Goal: Contribute content

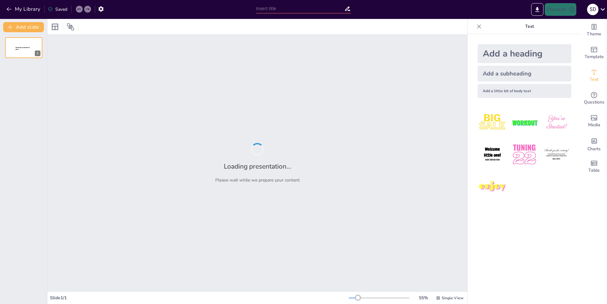
type input "Explorando el Sistema Solar: ¡Conoce a Nuestros Planetas!"
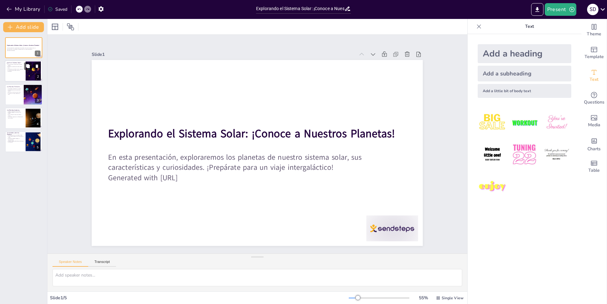
click at [15, 76] on div at bounding box center [24, 71] width 38 height 21
type textarea "El sistema solar no solo está formado por los planetas, sino también por astero…"
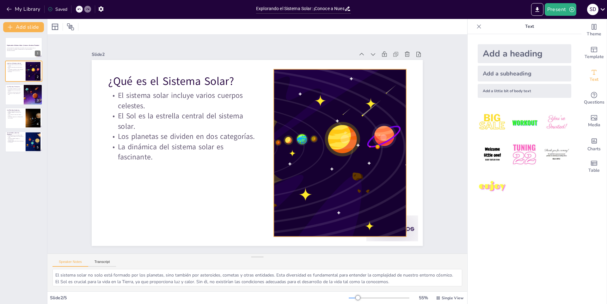
click at [283, 180] on div at bounding box center [333, 177] width 335 height 251
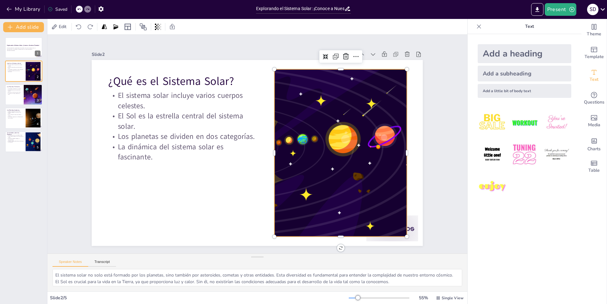
click at [269, 149] on div at bounding box center [250, 128] width 102 height 138
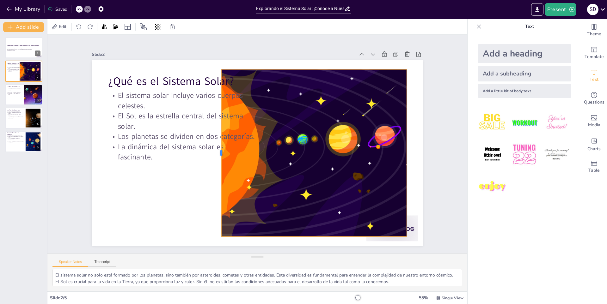
drag, startPoint x: 269, startPoint y: 149, endPoint x: 215, endPoint y: 118, distance: 61.8
click at [215, 164] on div at bounding box center [257, 183] width 165 height 39
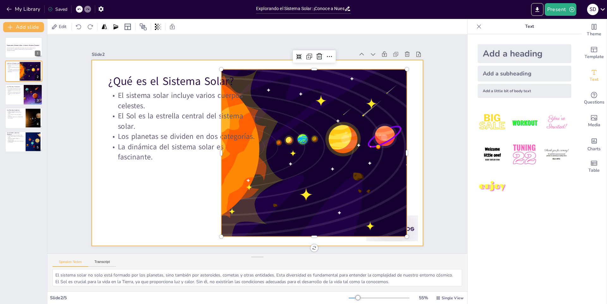
click at [191, 183] on div at bounding box center [252, 136] width 379 height 327
click at [326, 140] on div at bounding box center [181, 178] width 342 height 294
click at [326, 140] on div at bounding box center [339, 161] width 314 height 197
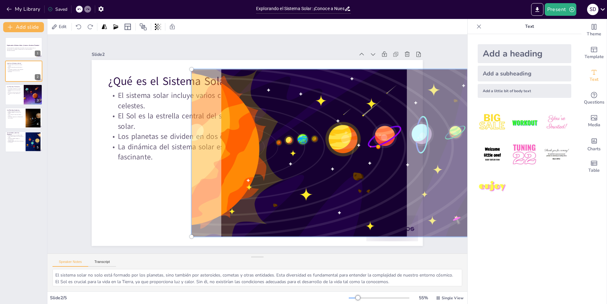
drag, startPoint x: 326, startPoint y: 169, endPoint x: 315, endPoint y: 172, distance: 11.0
click at [325, 170] on div at bounding box center [173, 152] width 335 height 235
click at [309, 187] on div at bounding box center [178, 170] width 350 height 285
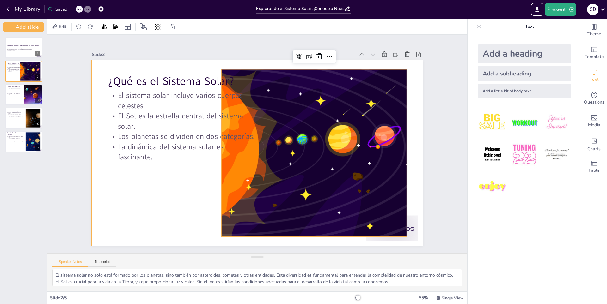
click at [143, 191] on div at bounding box center [249, 141] width 304 height 378
click at [289, 191] on div at bounding box center [208, 76] width 324 height 333
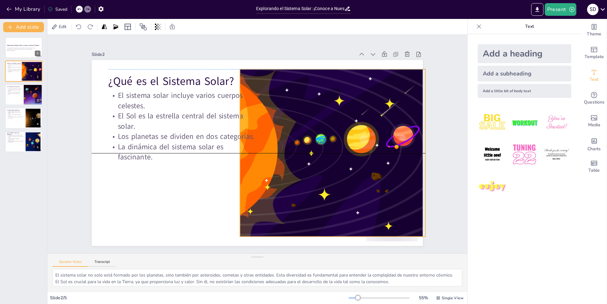
drag, startPoint x: 293, startPoint y: 190, endPoint x: 309, endPoint y: 189, distance: 16.8
click at [309, 189] on div at bounding box center [183, 214] width 324 height 334
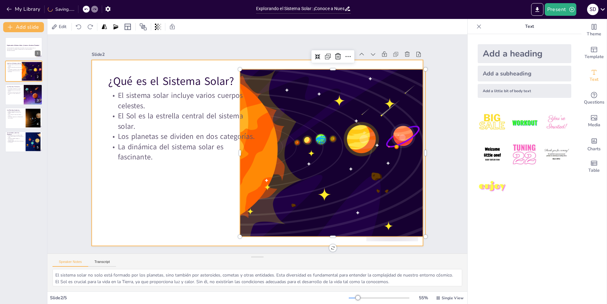
click at [208, 210] on div at bounding box center [252, 152] width 379 height 326
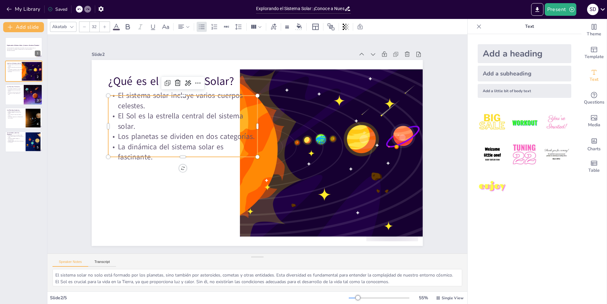
click at [166, 119] on p "El Sol es la estrella central del sistema solar." at bounding box center [186, 176] width 124 height 115
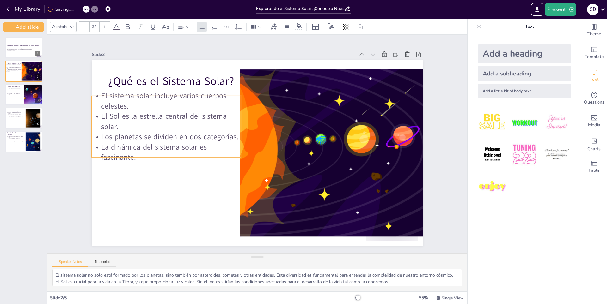
drag, startPoint x: 166, startPoint y: 110, endPoint x: 151, endPoint y: 110, distance: 14.2
click at [278, 110] on p "El Sol es la estrella central del sistema solar." at bounding box center [347, 118] width 139 height 92
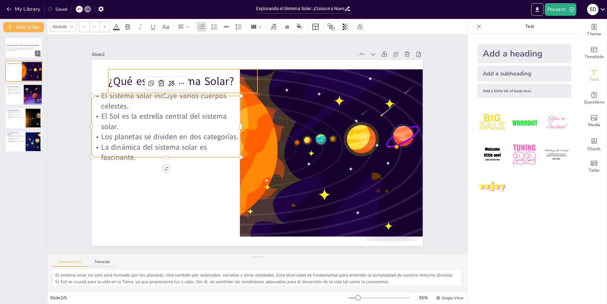
type input "48"
click at [199, 81] on p "¿Qué es el Sistema Solar?" at bounding box center [254, 46] width 111 height 121
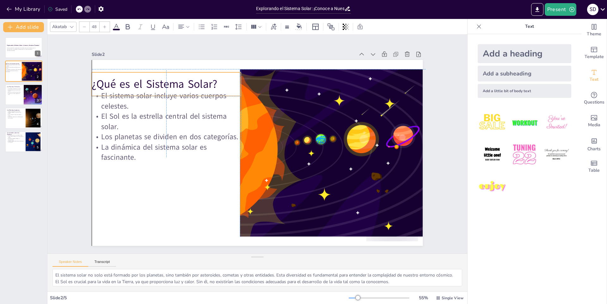
drag, startPoint x: 186, startPoint y: 81, endPoint x: 170, endPoint y: 82, distance: 16.5
click at [170, 82] on p "¿Qué es el Sistema Solar?" at bounding box center [161, 94] width 150 height 31
click at [25, 94] on button at bounding box center [28, 90] width 8 height 8
type textarea "La composición rocosa de los planetas terrestres les da características físicas…"
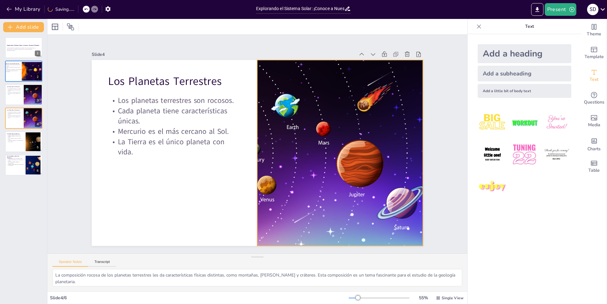
click at [269, 173] on div at bounding box center [275, 63] width 220 height 356
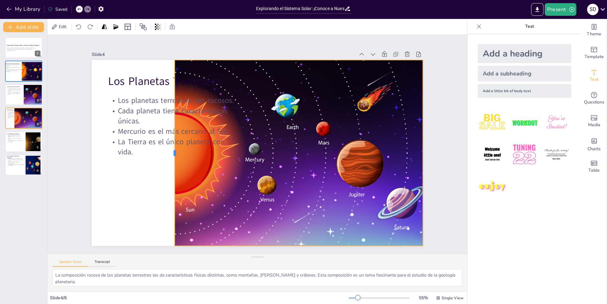
drag, startPoint x: 251, startPoint y: 151, endPoint x: 169, endPoint y: 116, distance: 89.9
click at [169, 98] on div at bounding box center [222, 66] width 179 height 63
click at [419, 225] on div at bounding box center [422, 228] width 7 height 7
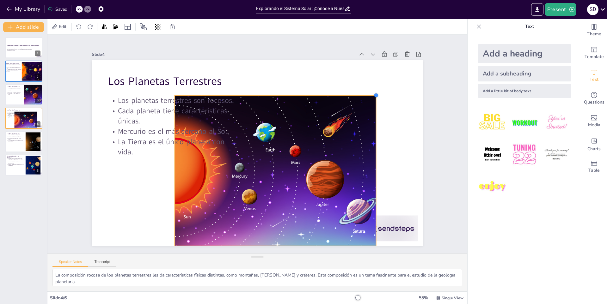
drag, startPoint x: 418, startPoint y: 57, endPoint x: 355, endPoint y: 96, distance: 74.1
click at [358, 92] on div "Los Planetas Terrestres Los planetas terrestres son rocosos. Cada planeta tiene…" at bounding box center [256, 153] width 348 height 220
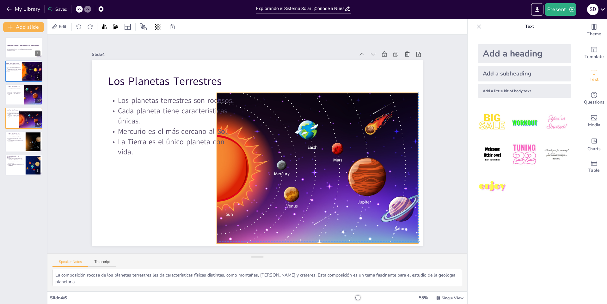
drag, startPoint x: 328, startPoint y: 131, endPoint x: 372, endPoint y: 128, distance: 44.0
click at [372, 128] on div at bounding box center [347, 178] width 289 height 179
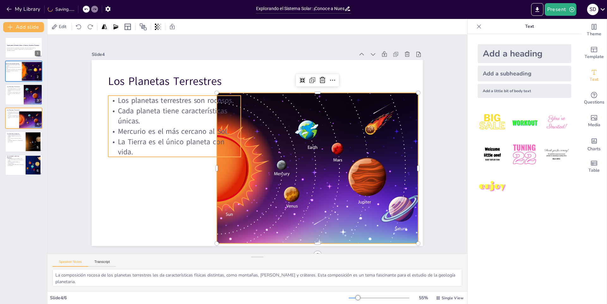
click at [281, 104] on p "Cada planeta tiene características únicas." at bounding box center [323, 86] width 84 height 125
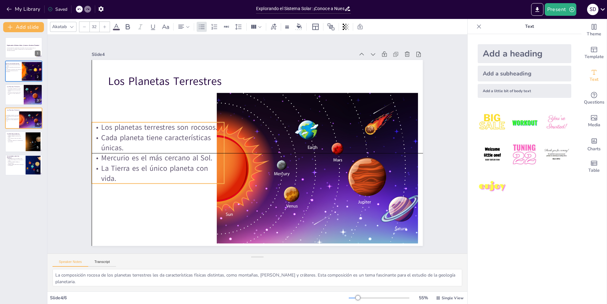
drag, startPoint x: 130, startPoint y: 112, endPoint x: 113, endPoint y: 139, distance: 30.8
click at [113, 147] on p "Cada planeta tiene características únicas." at bounding box center [165, 183] width 129 height 73
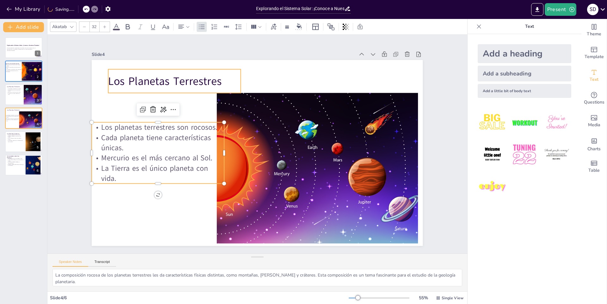
click at [135, 130] on p "Los Planetas Terrestres" at bounding box center [166, 193] width 68 height 127
click at [135, 78] on p "Los Planetas Terrestres" at bounding box center [189, 65] width 133 height 42
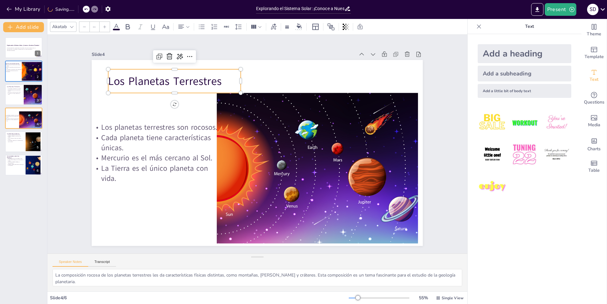
type input "48"
drag, startPoint x: 136, startPoint y: 78, endPoint x: 157, endPoint y: 71, distance: 21.8
click at [167, 153] on div "Los Planetas Terrestres" at bounding box center [185, 220] width 37 height 134
drag, startPoint x: 224, startPoint y: 78, endPoint x: 235, endPoint y: 74, distance: 12.0
click at [235, 199] on p "Los Planetas Terrestres" at bounding box center [287, 244] width 116 height 90
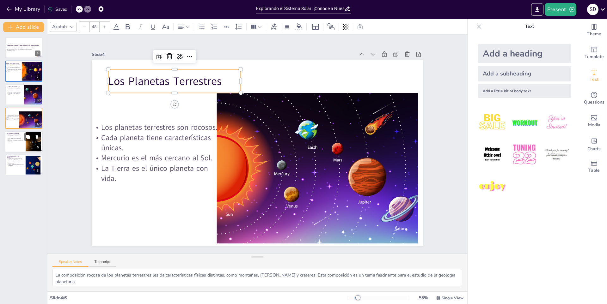
click at [23, 139] on p "Urano y Neptuno tienen atmósferas únicas." at bounding box center [15, 139] width 17 height 2
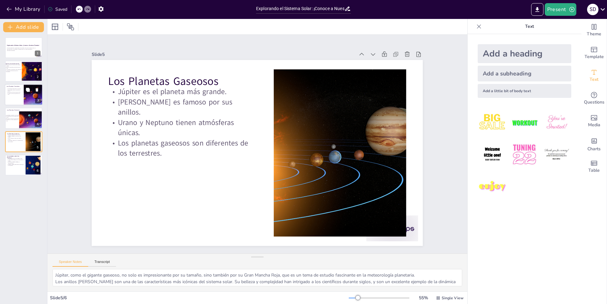
click at [19, 95] on div at bounding box center [24, 94] width 38 height 21
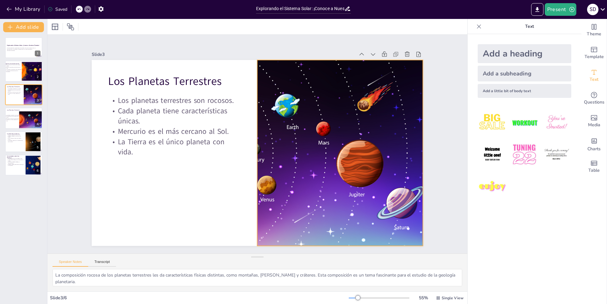
click at [280, 148] on div at bounding box center [336, 170] width 370 height 252
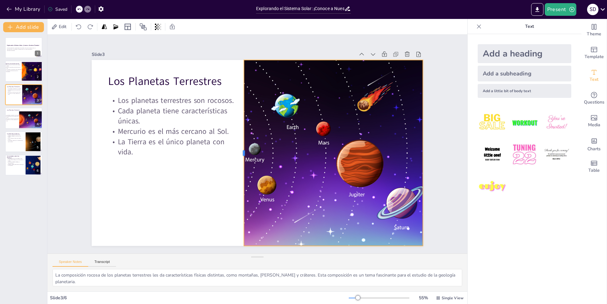
drag, startPoint x: 251, startPoint y: 150, endPoint x: 238, endPoint y: 177, distance: 30.5
click at [238, 177] on div at bounding box center [253, 162] width 142 height 128
click at [33, 125] on div at bounding box center [35, 119] width 32 height 17
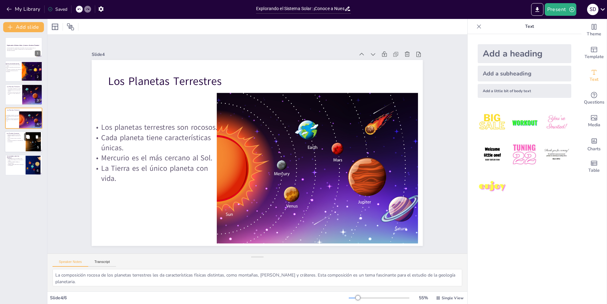
click at [32, 142] on div at bounding box center [32, 141] width 35 height 19
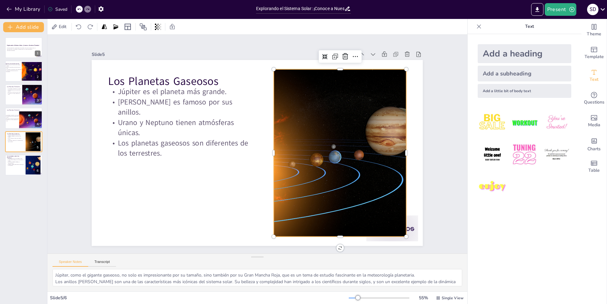
click at [297, 148] on div at bounding box center [256, 61] width 199 height 325
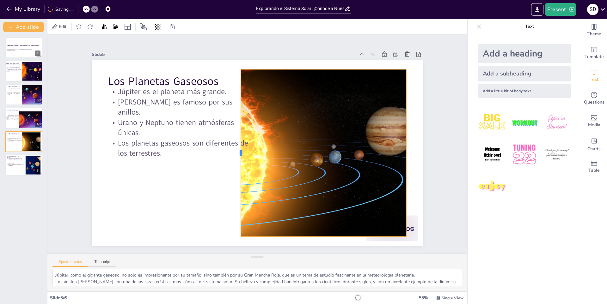
drag, startPoint x: 267, startPoint y: 150, endPoint x: 234, endPoint y: 161, distance: 34.5
click at [234, 161] on div at bounding box center [275, 154] width 138 height 103
click at [29, 118] on div at bounding box center [35, 119] width 32 height 17
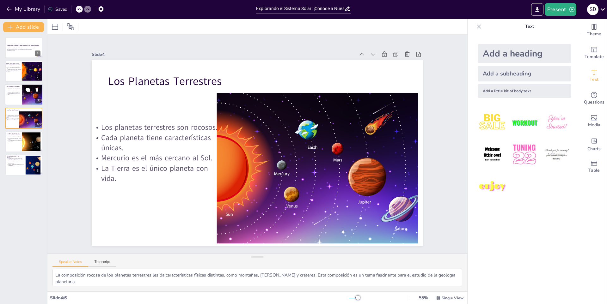
click at [26, 103] on div at bounding box center [33, 94] width 39 height 21
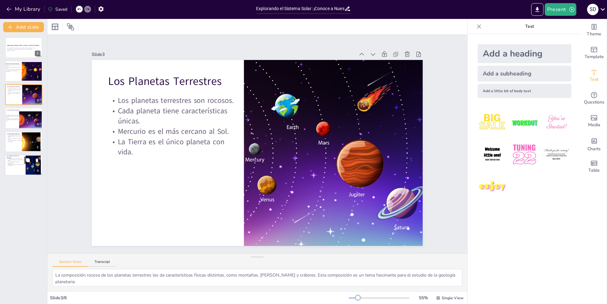
click at [19, 164] on p "[PERSON_NAME] podría haber tenido agua en el pasado." at bounding box center [15, 165] width 17 height 2
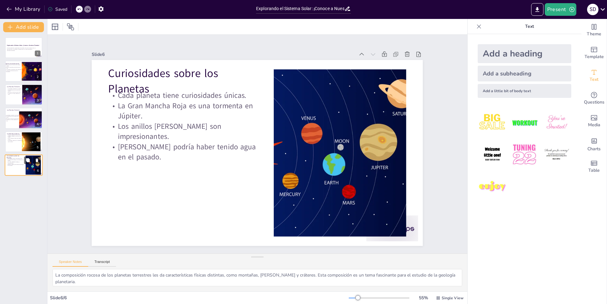
type textarea "Las curiosidades sobre los planetas son una excelente manera de captar el inter…"
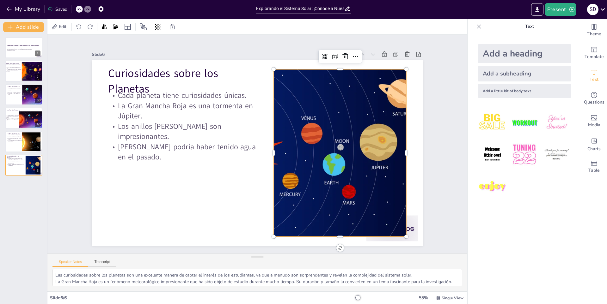
click at [336, 141] on div at bounding box center [339, 136] width 301 height 221
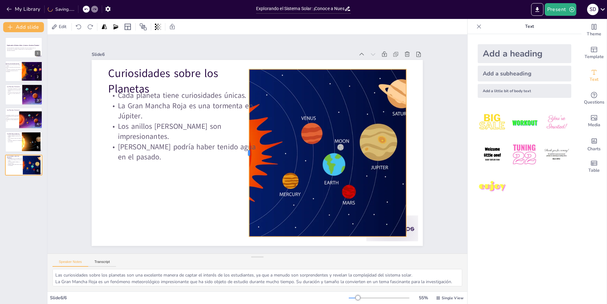
drag, startPoint x: 269, startPoint y: 150, endPoint x: 244, endPoint y: 165, distance: 28.6
click at [244, 165] on div at bounding box center [271, 143] width 102 height 139
drag, startPoint x: 14, startPoint y: 46, endPoint x: 10, endPoint y: 52, distance: 7.2
click at [13, 37] on div "Explorando el Sistema Solar: ¡Conoce a Nuestros Planetas! En esta presentación,…" at bounding box center [24, 37] width 38 height 0
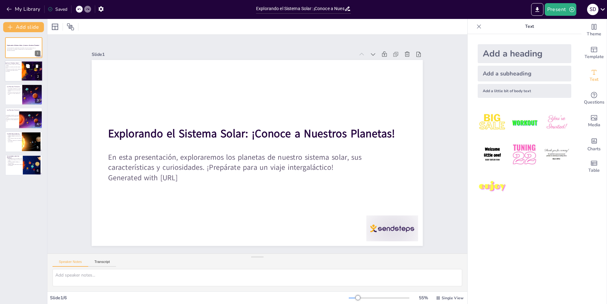
click at [9, 77] on div at bounding box center [24, 71] width 38 height 21
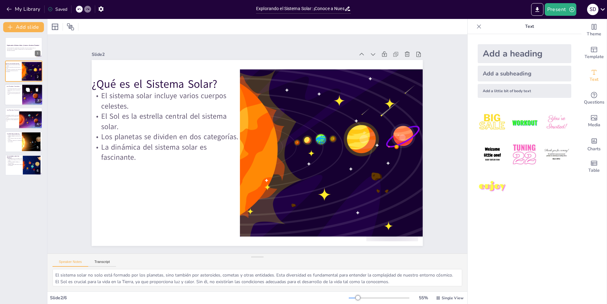
click at [16, 94] on p "La Tierra es el único planeta con vida." at bounding box center [14, 94] width 15 height 2
type textarea "La composición rocosa de los planetas terrestres les da características físicas…"
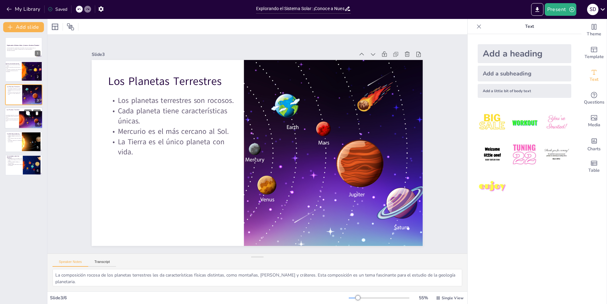
click at [9, 117] on p "Cada planeta tiene características únicas." at bounding box center [12, 117] width 15 height 2
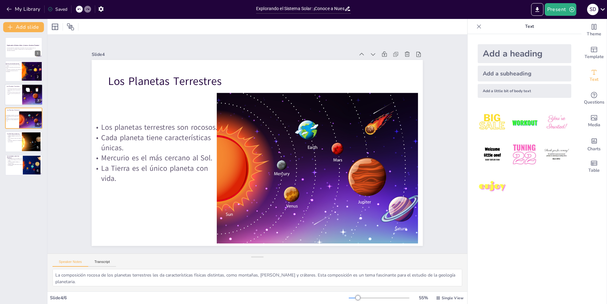
click at [11, 100] on div at bounding box center [24, 94] width 38 height 21
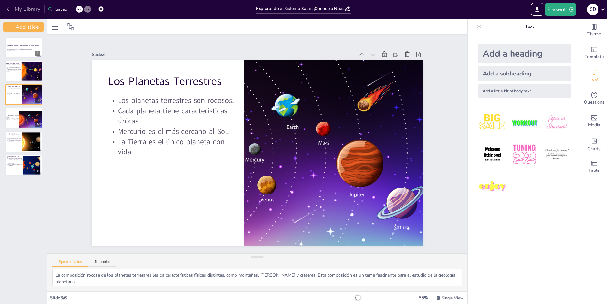
click at [14, 7] on button "My Library" at bounding box center [24, 9] width 38 height 10
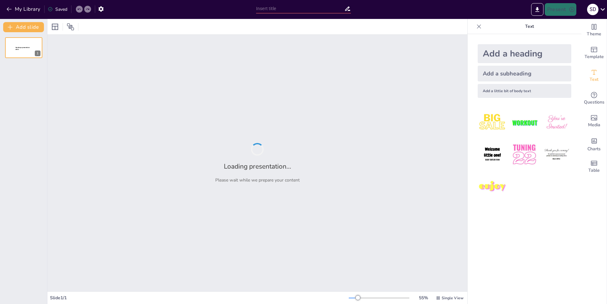
type input "La Representación [PERSON_NAME] en la Cultura Visual"
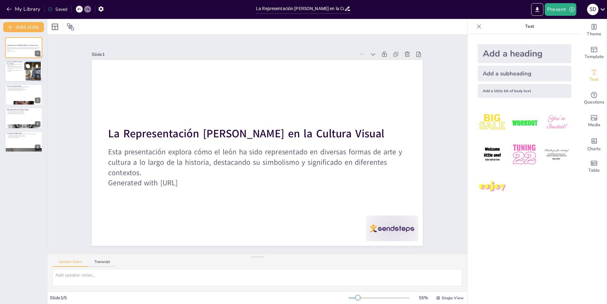
click at [24, 72] on div at bounding box center [24, 71] width 38 height 21
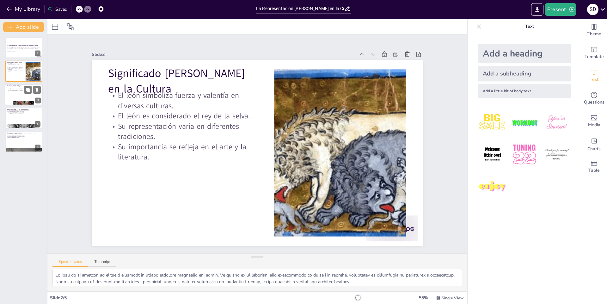
click at [20, 93] on div at bounding box center [24, 94] width 38 height 21
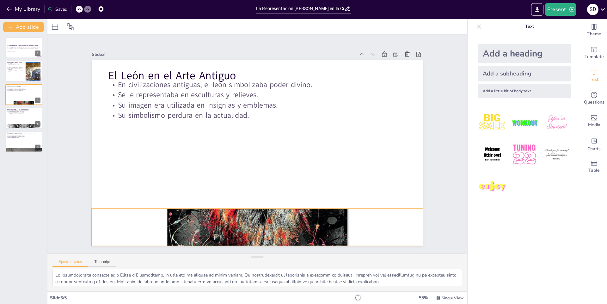
click at [315, 213] on div at bounding box center [257, 227] width 331 height 331
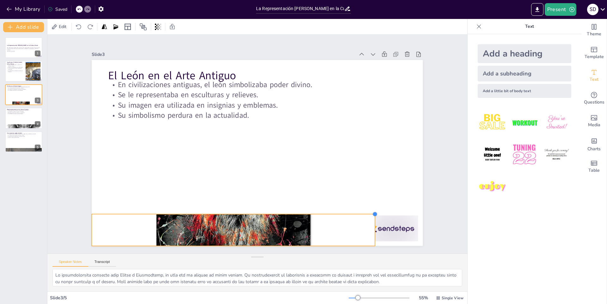
drag, startPoint x: 419, startPoint y: 206, endPoint x: 290, endPoint y: 211, distance: 129.0
click at [290, 211] on div "El León en el Arte Antiguo En civilizaciones antiguas, el león simbolizaba pode…" at bounding box center [257, 153] width 331 height 186
click at [284, 228] on div at bounding box center [208, 218] width 357 height 357
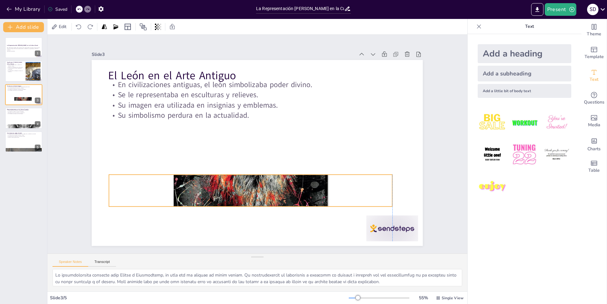
drag, startPoint x: 284, startPoint y: 228, endPoint x: 300, endPoint y: 188, distance: 42.7
click at [300, 188] on div at bounding box center [250, 190] width 283 height 283
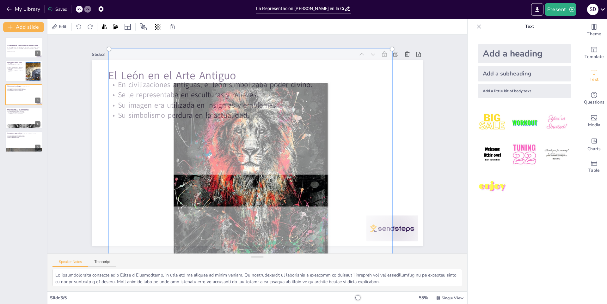
click at [297, 189] on div at bounding box center [245, 189] width 319 height 319
click at [296, 152] on div at bounding box center [245, 189] width 319 height 319
click at [256, 173] on div at bounding box center [245, 189] width 319 height 319
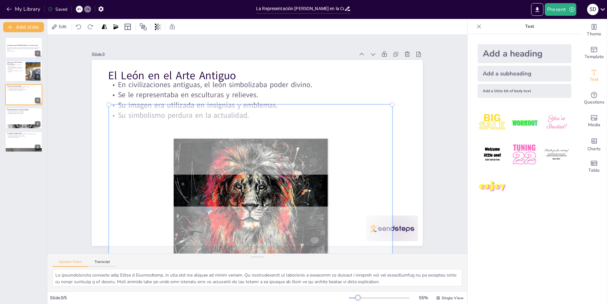
drag, startPoint x: 256, startPoint y: 173, endPoint x: 260, endPoint y: 229, distance: 55.8
click at [260, 229] on div at bounding box center [239, 244] width 319 height 319
click at [389, 127] on div at bounding box center [239, 244] width 319 height 319
click at [392, 136] on div at bounding box center [257, 153] width 331 height 186
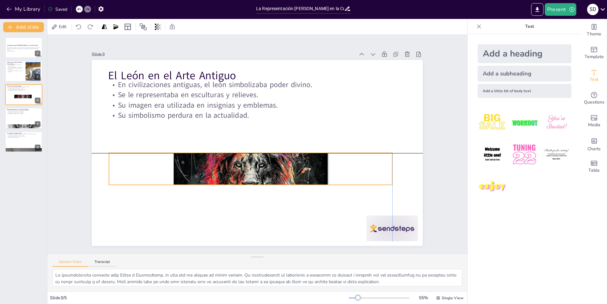
drag, startPoint x: 274, startPoint y: 200, endPoint x: 271, endPoint y: 181, distance: 18.9
click at [271, 181] on div at bounding box center [242, 223] width 311 height 311
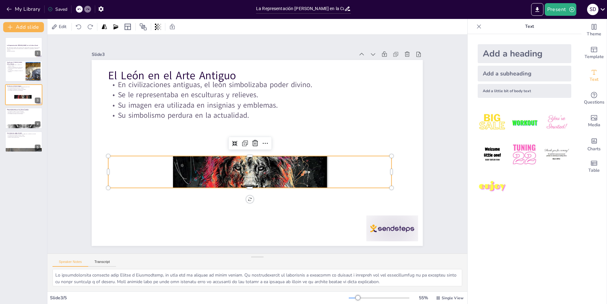
click at [391, 169] on div at bounding box center [393, 172] width 5 height 32
drag, startPoint x: 386, startPoint y: 169, endPoint x: 314, endPoint y: 175, distance: 72.3
click at [316, 174] on div at bounding box center [318, 172] width 5 height 32
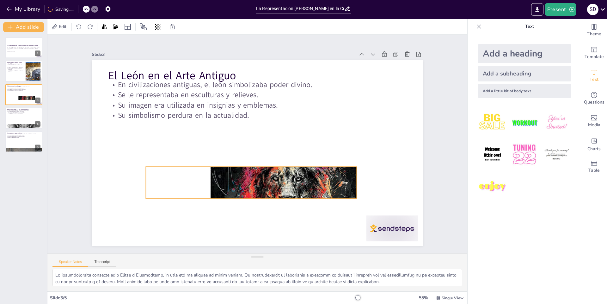
drag, startPoint x: 104, startPoint y: 170, endPoint x: 137, endPoint y: 180, distance: 35.3
click at [137, 115] on div "El León en el Arte Antiguo En civilizaciones antiguas, el león simbolizaba pode…" at bounding box center [283, 64] width 315 height 102
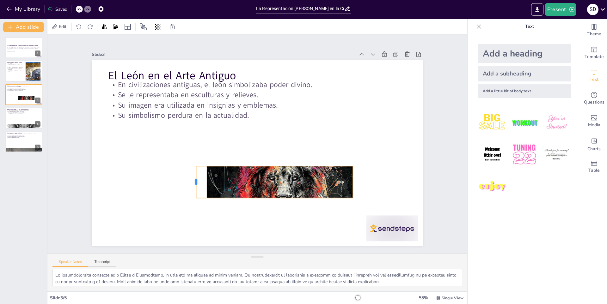
drag, startPoint x: 136, startPoint y: 180, endPoint x: 190, endPoint y: 193, distance: 55.6
click at [190, 160] on div at bounding box center [183, 145] width 20 height 30
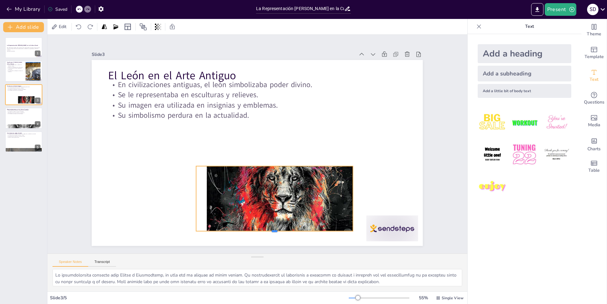
drag, startPoint x: 271, startPoint y: 203, endPoint x: 274, endPoint y: 230, distance: 27.3
click at [274, 230] on div at bounding box center [265, 234] width 156 height 21
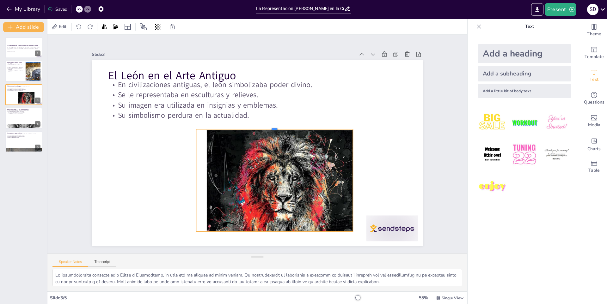
drag, startPoint x: 271, startPoint y: 163, endPoint x: 267, endPoint y: 126, distance: 37.1
click at [267, 126] on div at bounding box center [276, 128] width 156 height 21
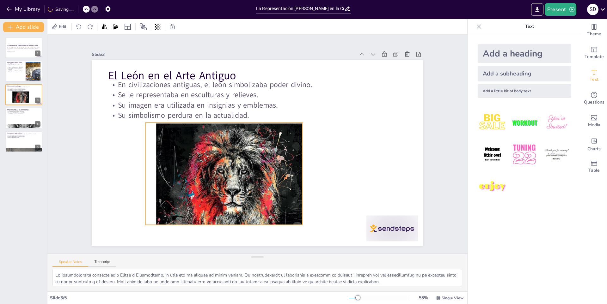
drag, startPoint x: 278, startPoint y: 172, endPoint x: 227, endPoint y: 164, distance: 51.2
click at [227, 164] on div at bounding box center [216, 224] width 336 height 336
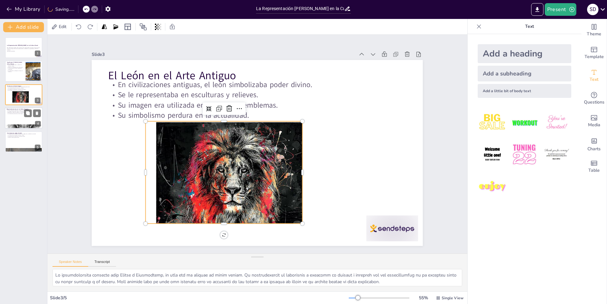
click at [21, 121] on div at bounding box center [24, 117] width 38 height 21
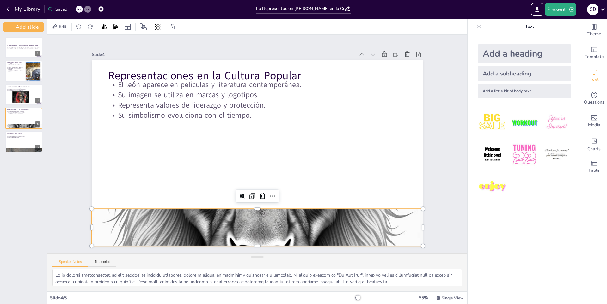
click at [284, 233] on div at bounding box center [257, 227] width 331 height 496
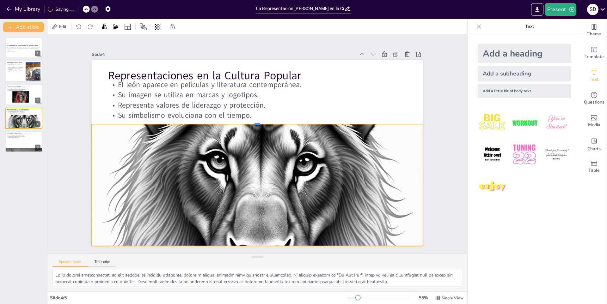
drag, startPoint x: 253, startPoint y: 205, endPoint x: 253, endPoint y: 121, distance: 84.7
click at [253, 121] on div at bounding box center [270, 126] width 271 height 198
click at [18, 142] on div at bounding box center [24, 141] width 38 height 21
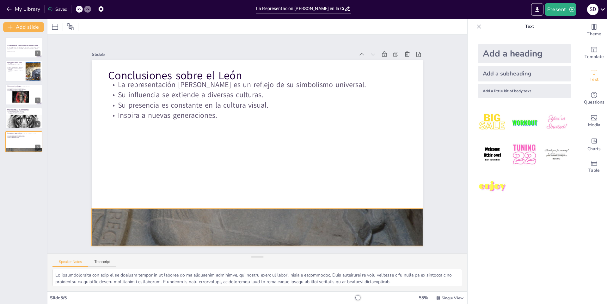
click at [267, 224] on div at bounding box center [216, 216] width 428 height 410
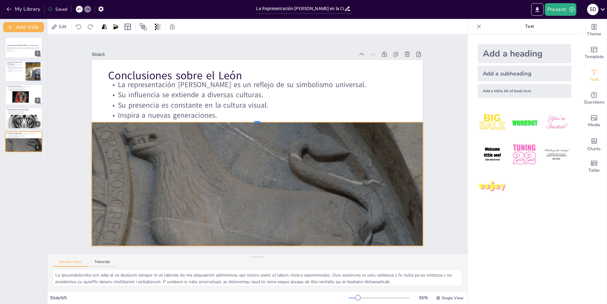
drag, startPoint x: 254, startPoint y: 206, endPoint x: 256, endPoint y: 119, distance: 86.6
click at [256, 119] on div at bounding box center [277, 130] width 199 height 270
click at [22, 72] on p "Su importancia se refleja en el arte y la literatura." at bounding box center [15, 71] width 17 height 2
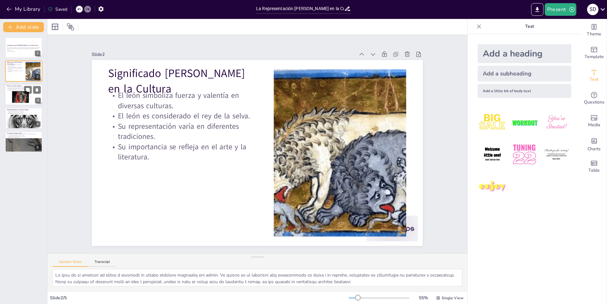
click at [17, 96] on div at bounding box center [21, 103] width 33 height 33
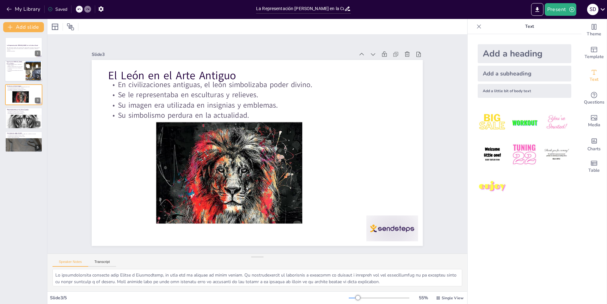
click at [19, 68] on p "Su representación varía en diferentes tradiciones." at bounding box center [15, 69] width 17 height 2
type textarea "El león es un símbolo de fuerza y valentía en muchas culturas alrededor del mun…"
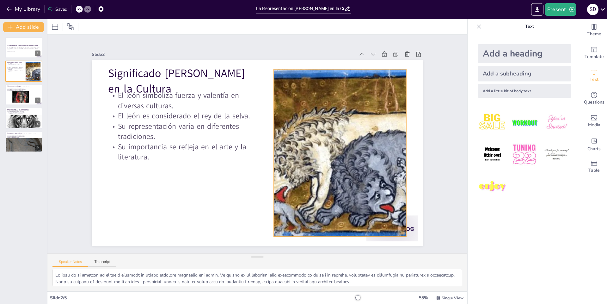
drag, startPoint x: 322, startPoint y: 155, endPoint x: 275, endPoint y: 150, distance: 46.8
click at [321, 156] on div at bounding box center [339, 152] width 273 height 167
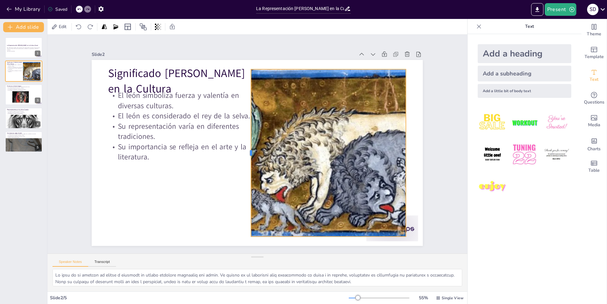
drag, startPoint x: 267, startPoint y: 150, endPoint x: 245, endPoint y: 165, distance: 27.1
click at [245, 165] on div at bounding box center [247, 152] width 22 height 167
click at [10, 6] on icon "button" at bounding box center [9, 9] width 6 height 6
